Goal: Communication & Community: Answer question/provide support

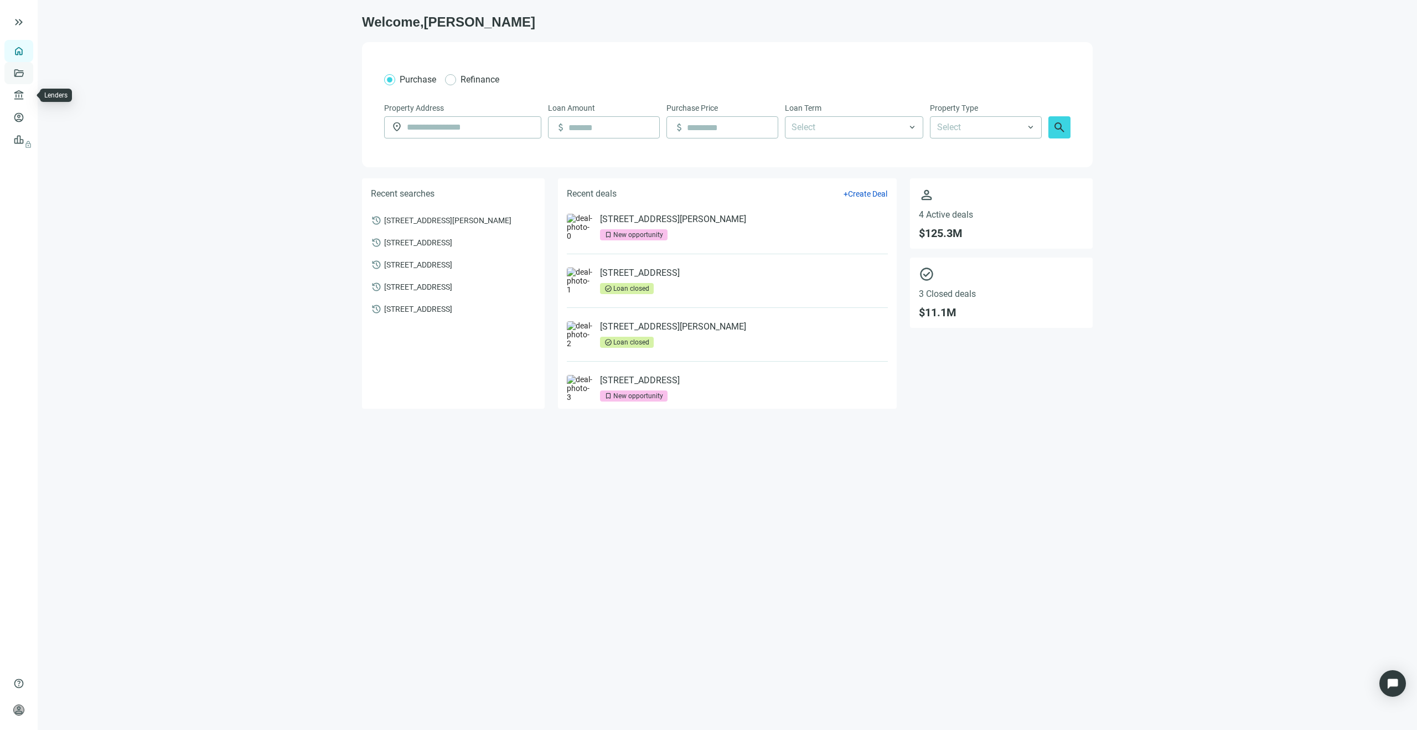
click at [28, 78] on link "Deals" at bounding box center [38, 73] width 20 height 9
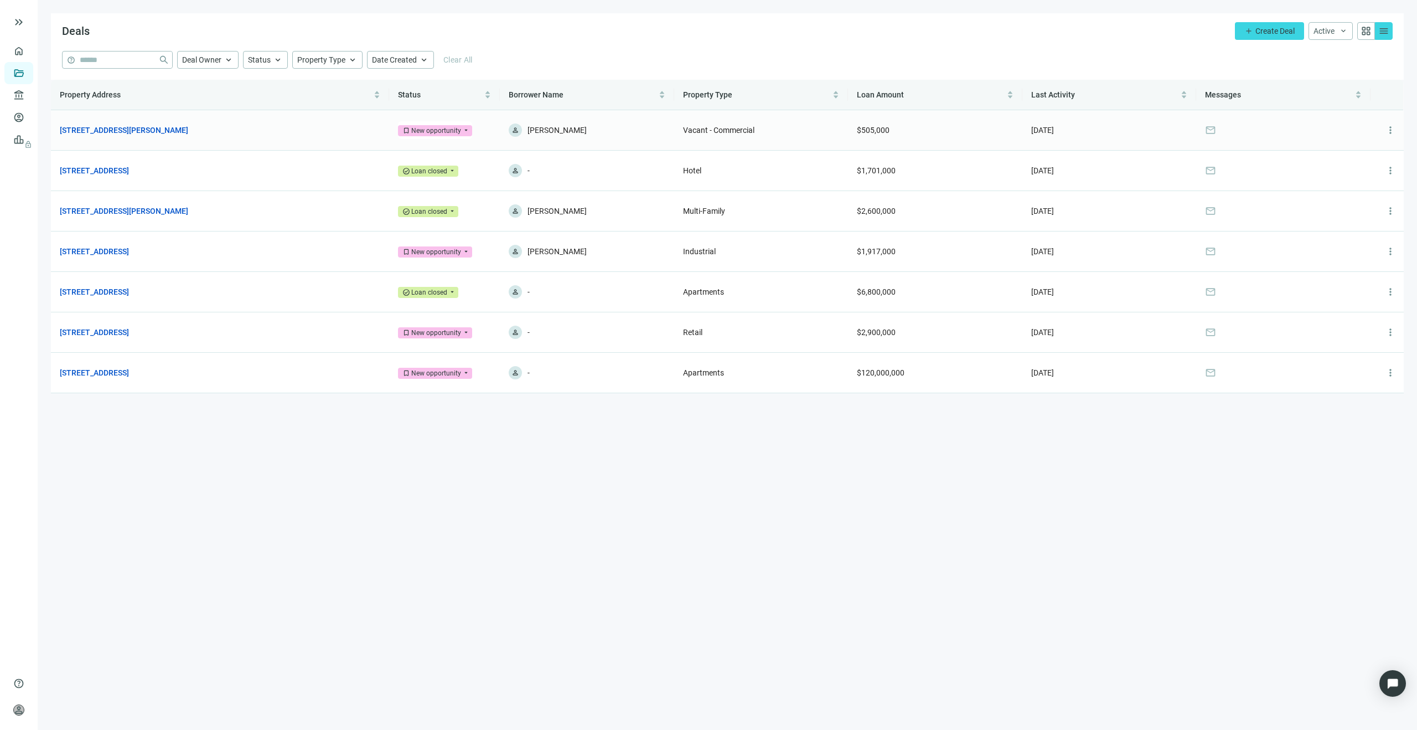
click at [954, 136] on td "$505,000" at bounding box center [935, 130] width 174 height 40
click at [952, 135] on td "$505,000" at bounding box center [935, 130] width 174 height 40
click at [951, 135] on td "$505,000" at bounding box center [935, 130] width 174 height 40
click at [1198, 131] on td "mail" at bounding box center [1283, 130] width 174 height 40
click at [1214, 127] on span "mail" at bounding box center [1210, 130] width 11 height 11
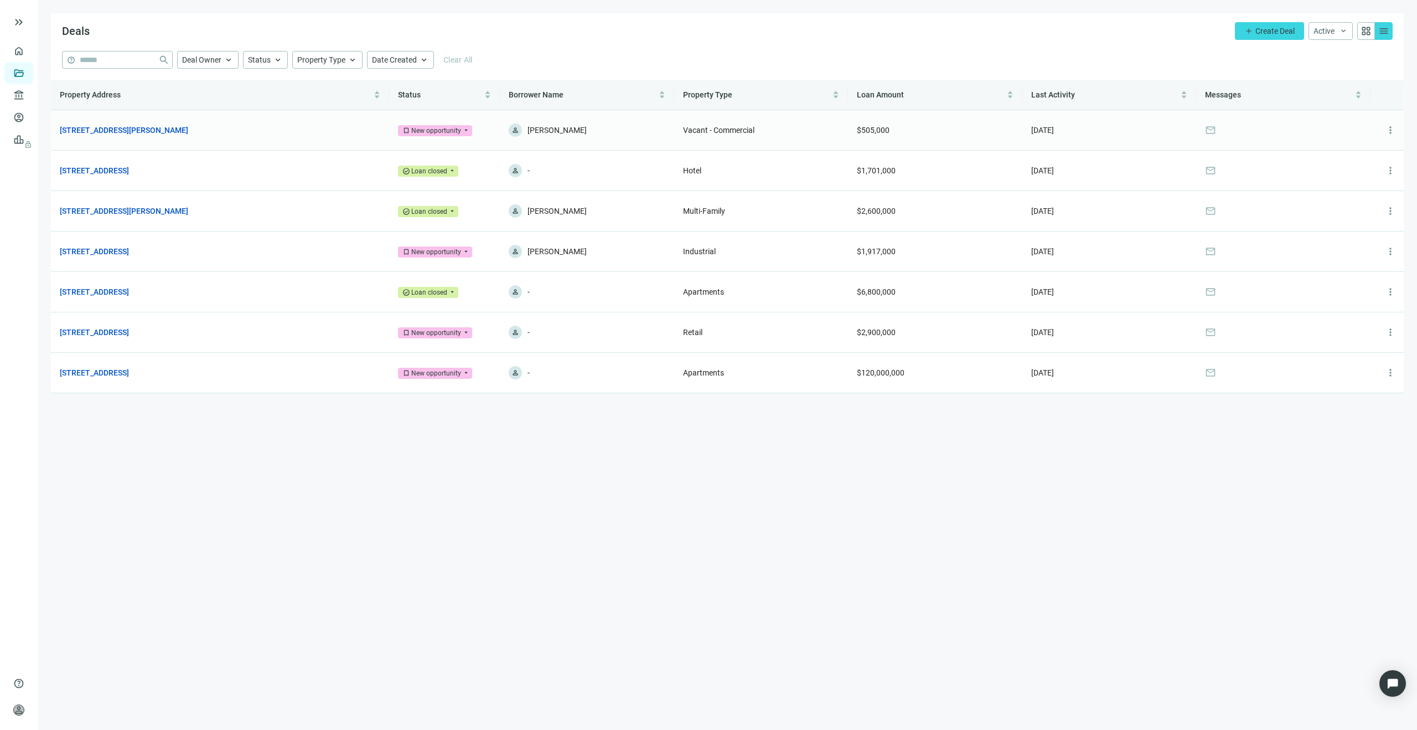
click at [1093, 131] on td "[DATE]" at bounding box center [1110, 130] width 174 height 40
click at [188, 132] on link "[STREET_ADDRESS][PERSON_NAME]" at bounding box center [124, 130] width 128 height 12
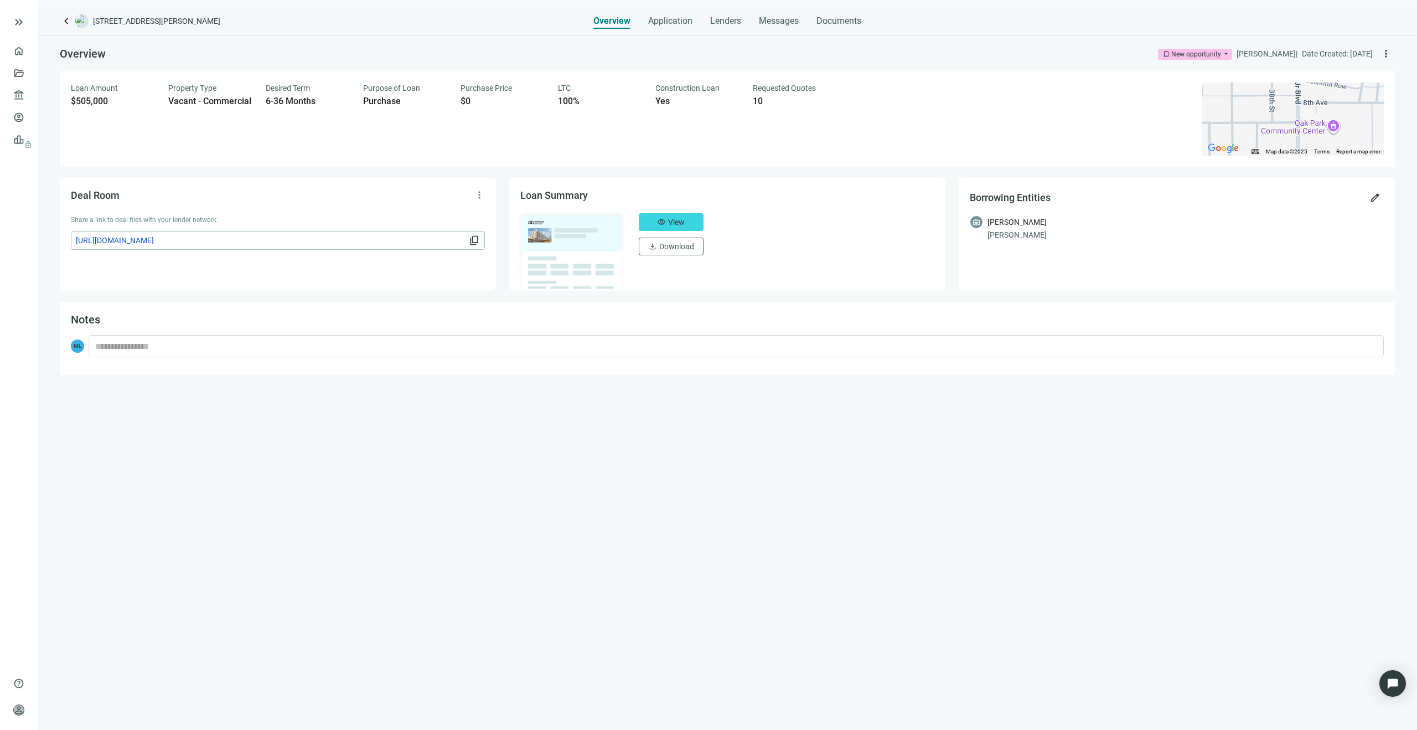
click at [754, 20] on div "Overview Application Lenders Messages Documents" at bounding box center [727, 18] width 268 height 22
click at [760, 20] on span "Messages" at bounding box center [779, 21] width 40 height 11
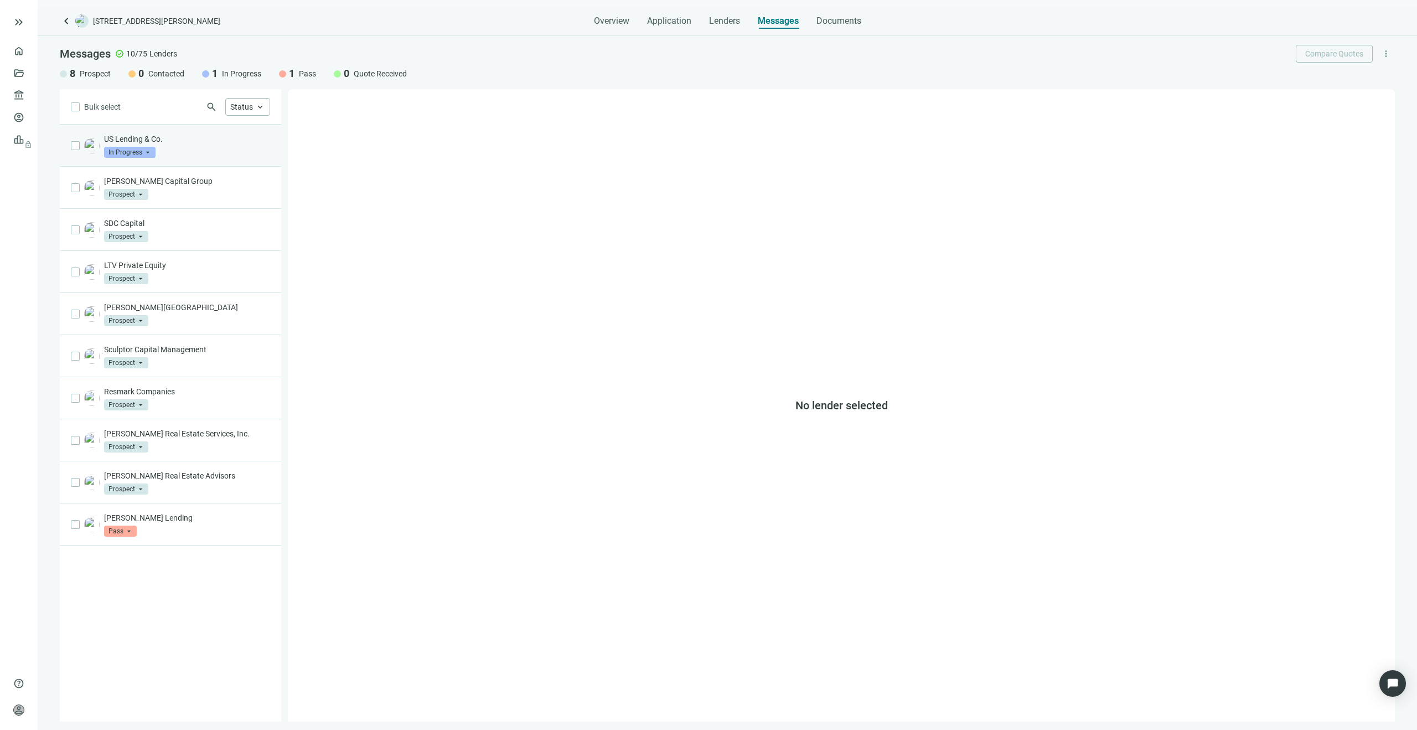
click at [226, 149] on div "US Lending & Co. In Progress arrow_drop_down" at bounding box center [187, 145] width 166 height 24
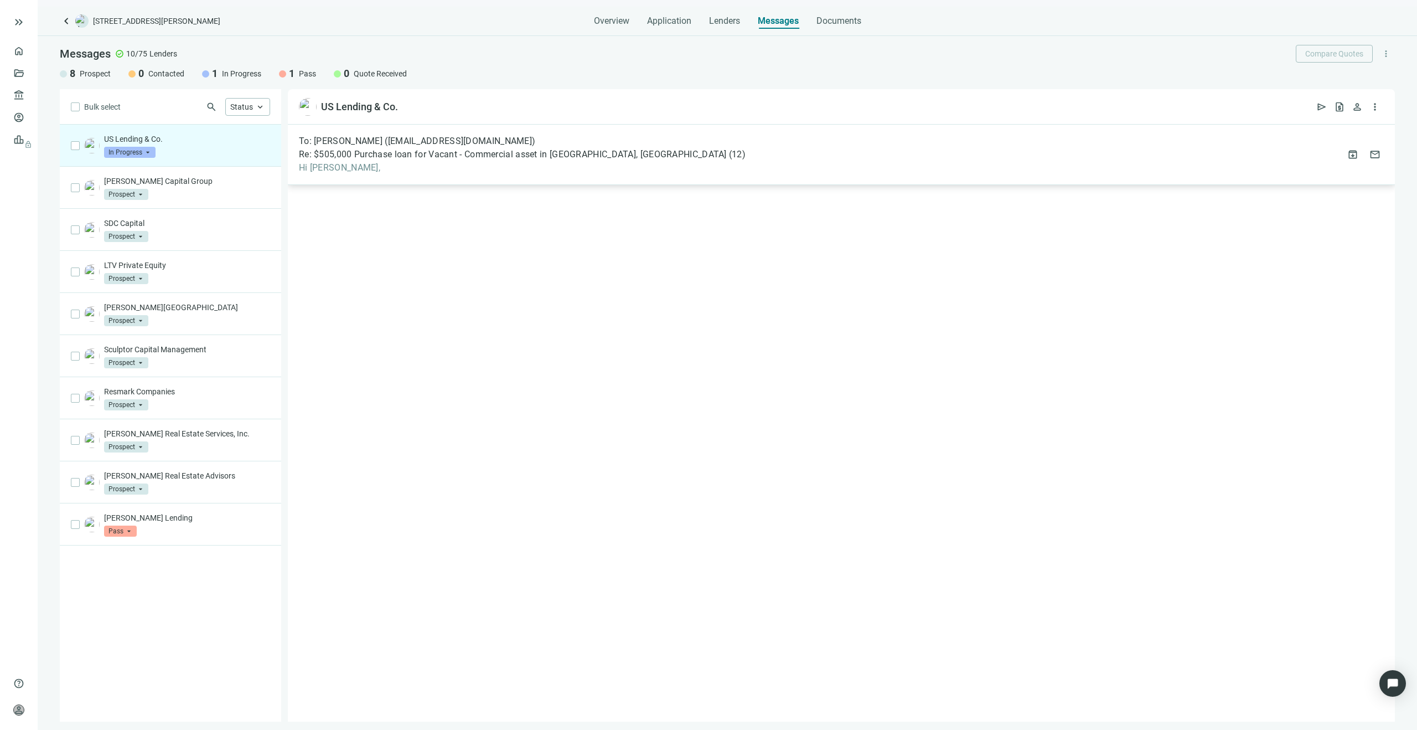
click at [726, 169] on div "To: [PERSON_NAME] ([EMAIL_ADDRESS][DOMAIN_NAME]) Re: $505,000 Purchase loan for…" at bounding box center [841, 155] width 1107 height 60
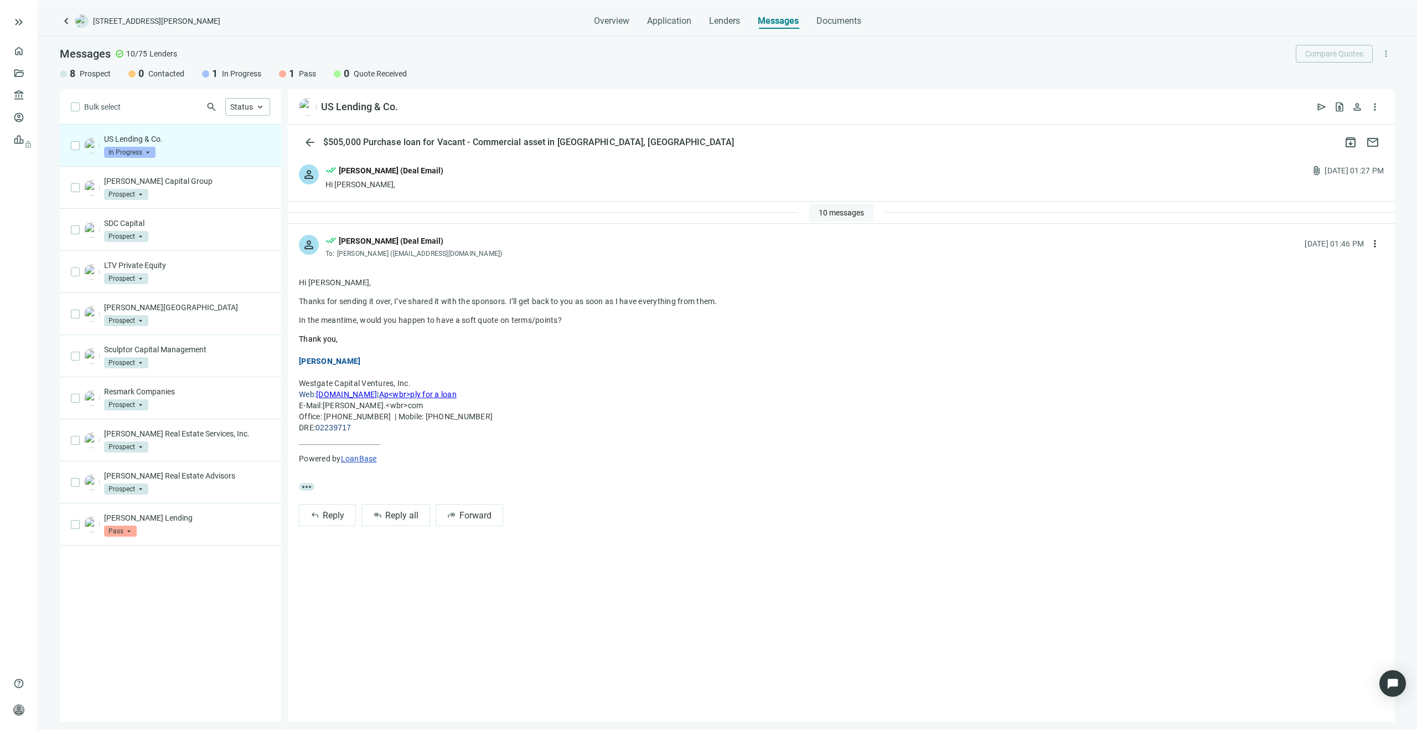
click at [848, 218] on button "10 messages" at bounding box center [841, 213] width 64 height 18
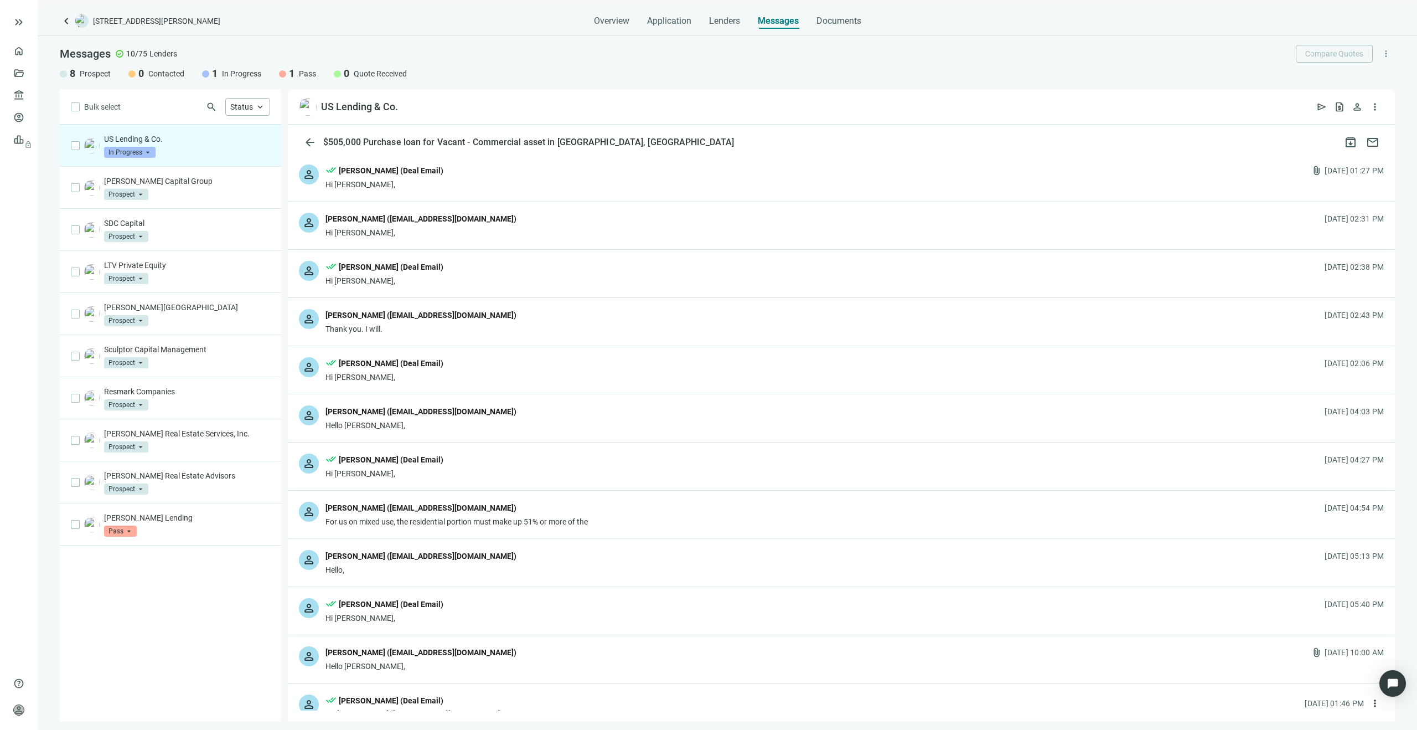
scroll to position [286, 0]
